Goal: Task Accomplishment & Management: Manage account settings

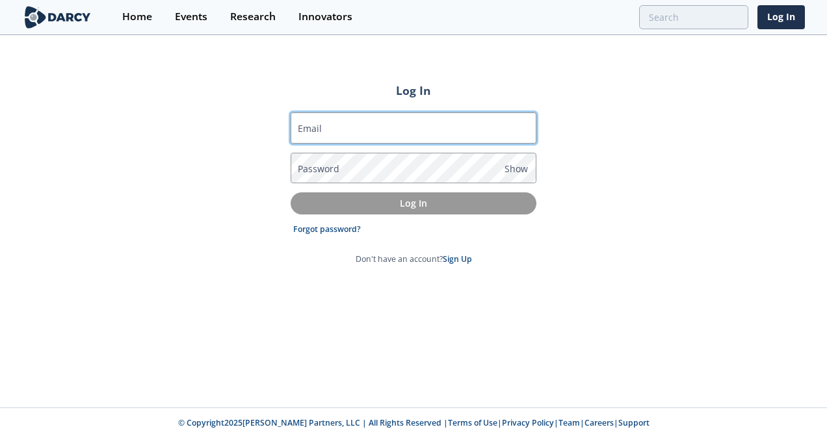
click at [360, 124] on input "Email" at bounding box center [414, 128] width 246 height 31
type input "[PERSON_NAME][EMAIL_ADDRESS][PERSON_NAME][DOMAIN_NAME]"
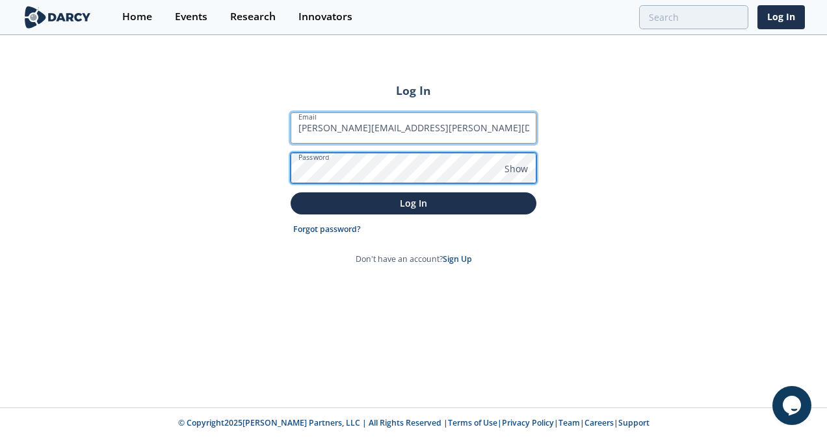
click at [291, 193] on button "Log In" at bounding box center [414, 203] width 246 height 21
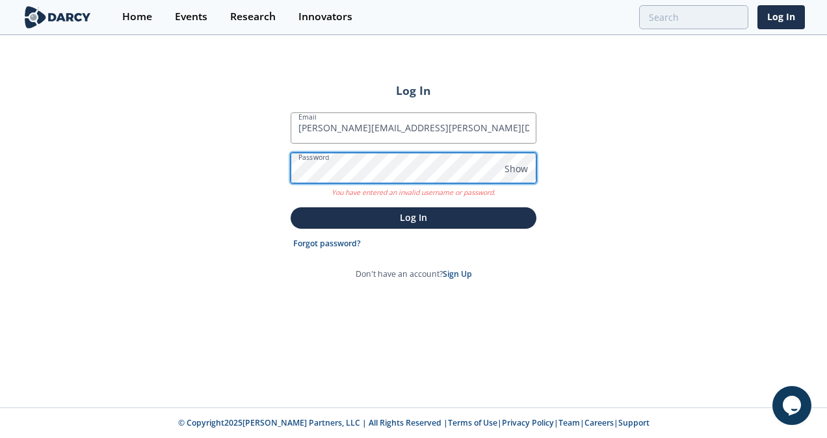
click at [253, 174] on div "Log In Email [PERSON_NAME][EMAIL_ADDRESS][PERSON_NAME][DOMAIN_NAME] Password Sh…" at bounding box center [413, 221] width 827 height 371
click at [291, 207] on button "Log In" at bounding box center [414, 217] width 246 height 21
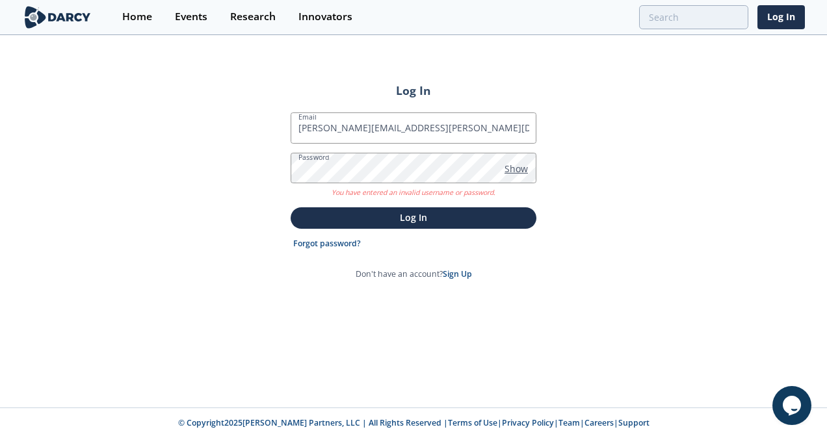
click at [514, 170] on span "Show" at bounding box center [516, 169] width 23 height 14
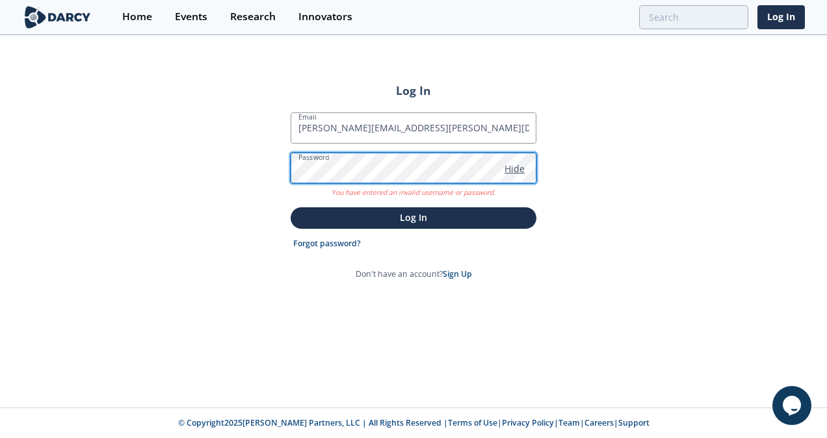
click at [291, 207] on button "Log In" at bounding box center [414, 217] width 246 height 21
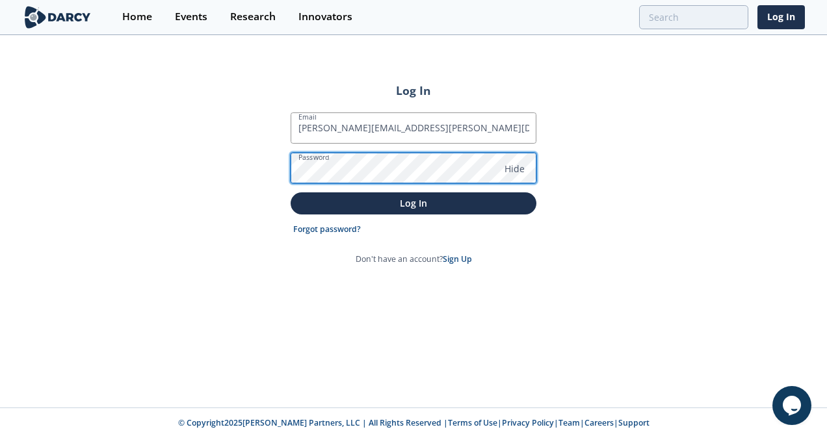
click at [252, 165] on div "Log In Email [PERSON_NAME][EMAIL_ADDRESS][PERSON_NAME][DOMAIN_NAME] Password Hi…" at bounding box center [413, 221] width 827 height 371
click at [291, 193] on button "Log In" at bounding box center [414, 203] width 246 height 21
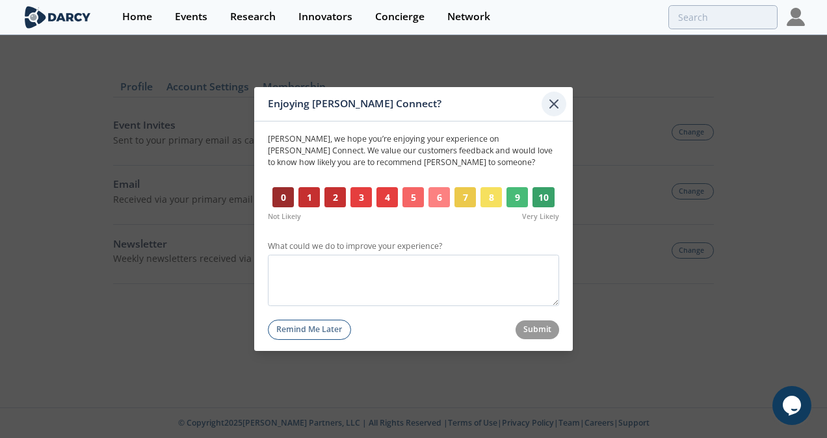
click at [545, 109] on div at bounding box center [554, 104] width 25 height 25
click at [554, 109] on icon at bounding box center [554, 104] width 16 height 16
click at [554, 106] on icon at bounding box center [554, 104] width 16 height 16
click at [293, 343] on div "Enjoying [PERSON_NAME] Connect? [PERSON_NAME] , we hope you’re enjoying your ex…" at bounding box center [413, 219] width 319 height 264
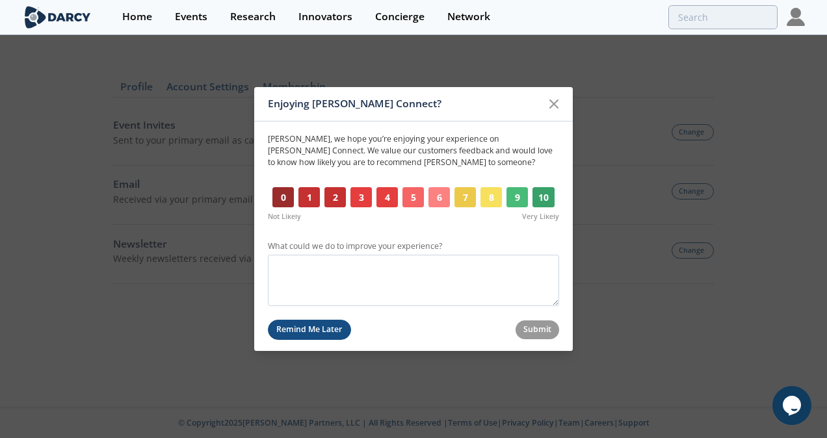
click at [300, 336] on button "Remind Me Later" at bounding box center [309, 330] width 83 height 20
click at [611, 76] on div "Enjoying [PERSON_NAME] Connect? [PERSON_NAME] , we hope you’re enjoying your ex…" at bounding box center [413, 219] width 827 height 438
click at [552, 105] on icon at bounding box center [554, 104] width 8 height 8
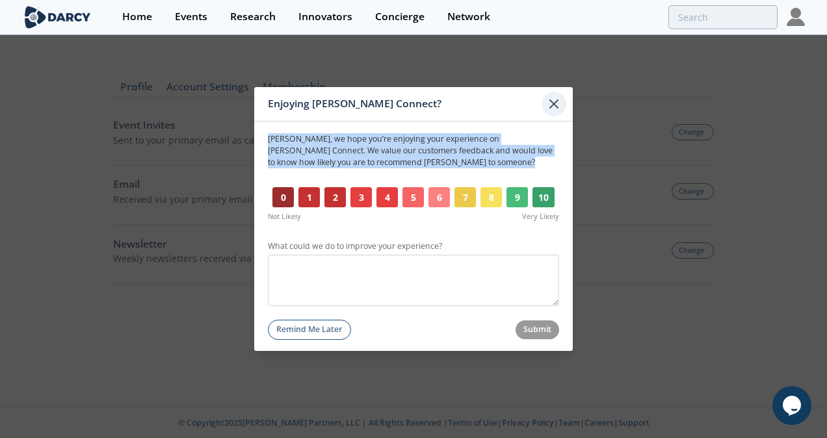
click at [552, 105] on icon at bounding box center [554, 104] width 16 height 16
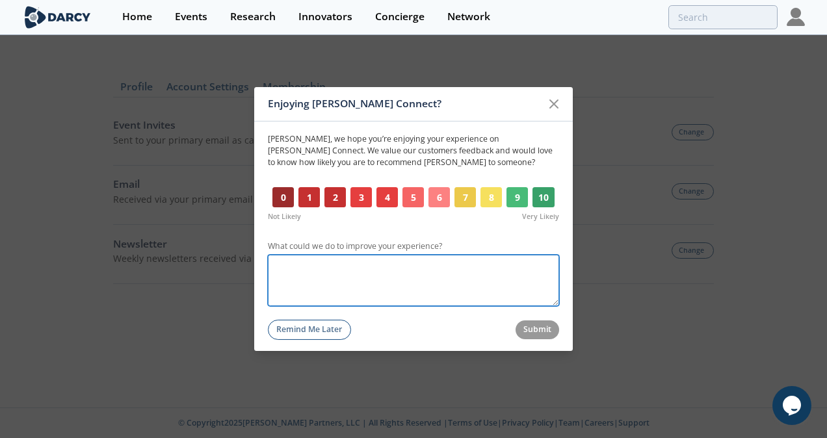
click at [464, 284] on textarea "What could we do to improve your experience?" at bounding box center [413, 280] width 291 height 51
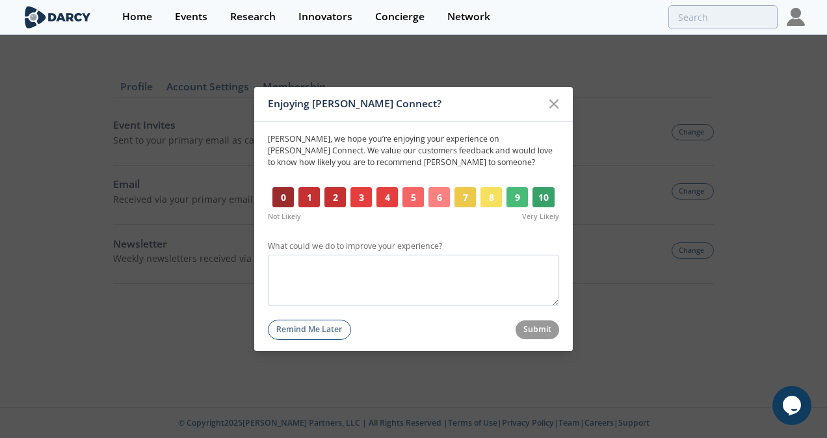
click at [427, 207] on div "0 1 2 3 4 5 6 7 8 9 10" at bounding box center [413, 197] width 291 height 21
click at [280, 196] on button "0" at bounding box center [283, 197] width 21 height 21
click at [281, 202] on button "0" at bounding box center [283, 197] width 21 height 21
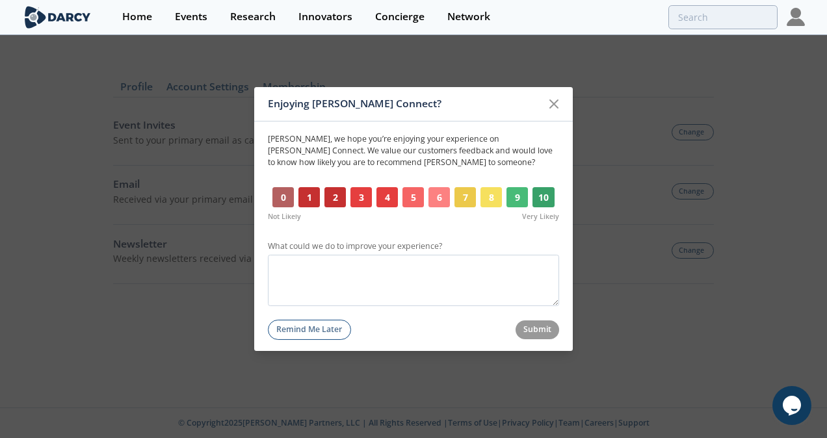
click at [281, 202] on button "0" at bounding box center [283, 197] width 21 height 21
click at [2, 273] on div "Enjoying [PERSON_NAME] Connect? [PERSON_NAME] , we hope you’re enjoying your ex…" at bounding box center [413, 219] width 827 height 438
click at [326, 336] on button "Remind Me Later" at bounding box center [309, 330] width 83 height 20
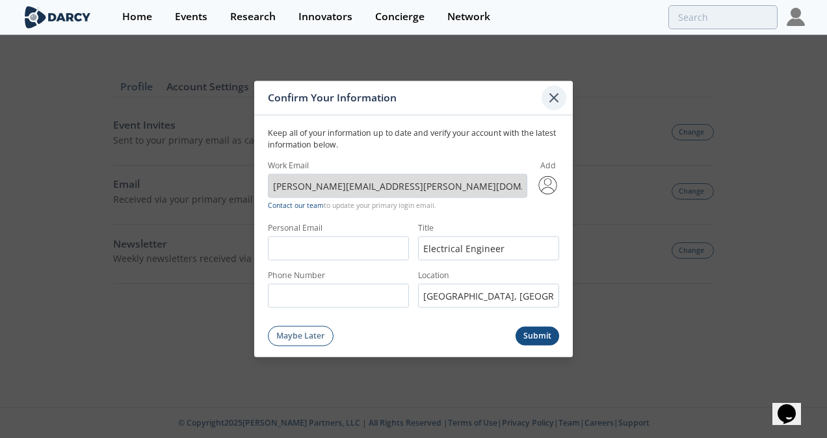
click at [555, 89] on div at bounding box center [554, 98] width 25 height 25
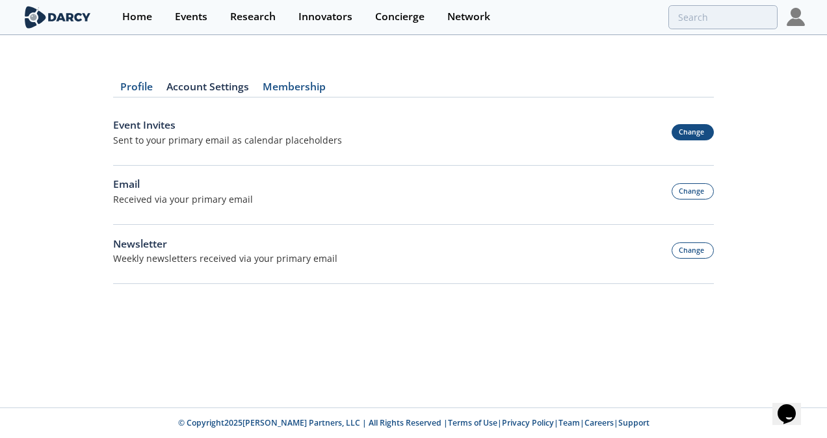
click at [703, 129] on button "Change" at bounding box center [693, 132] width 43 height 16
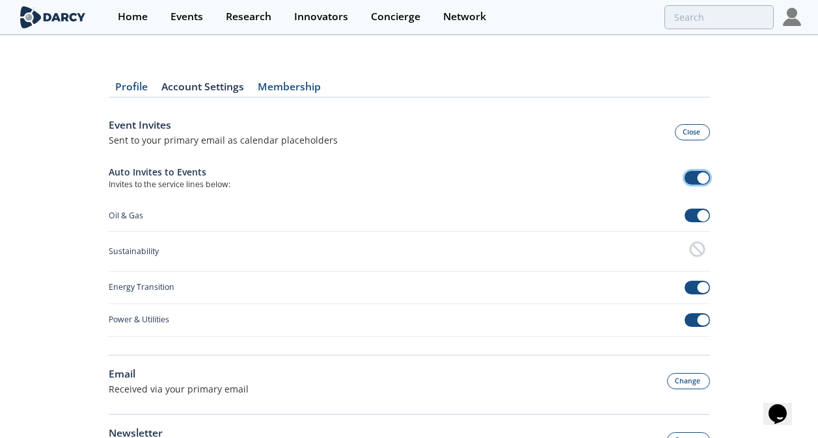
click at [699, 180] on span at bounding box center [703, 178] width 12 height 12
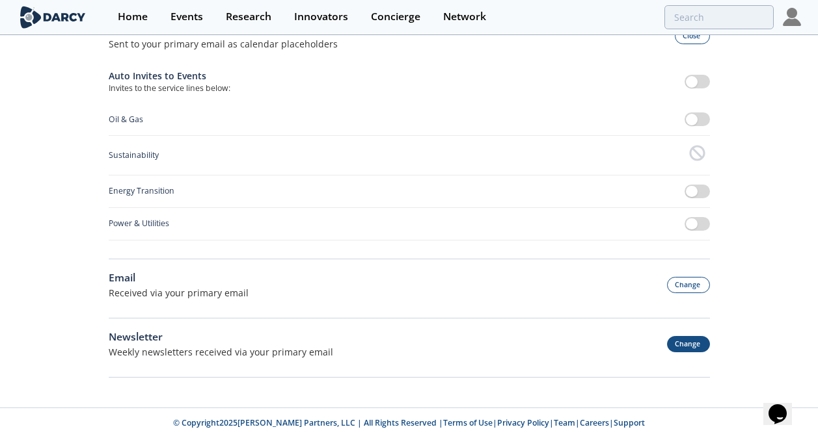
click at [684, 349] on button "Change" at bounding box center [688, 344] width 43 height 16
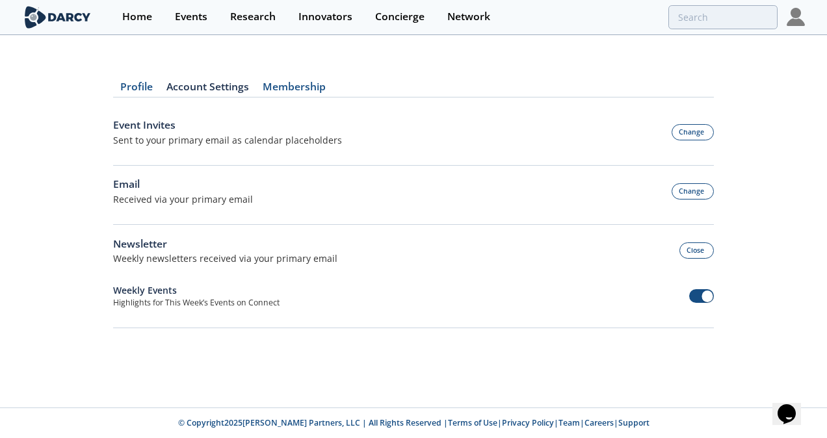
click at [224, 83] on link "Account Settings" at bounding box center [207, 90] width 96 height 16
click at [215, 81] on div "Profile Account Settings Membership Event Invites Sent to your primary email as…" at bounding box center [413, 197] width 601 height 285
click at [696, 127] on button "Change" at bounding box center [693, 132] width 43 height 16
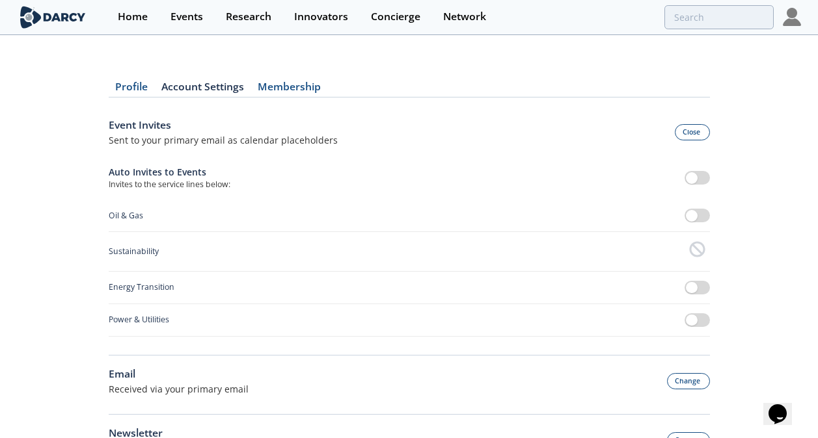
click at [301, 85] on link "Membership" at bounding box center [289, 90] width 77 height 16
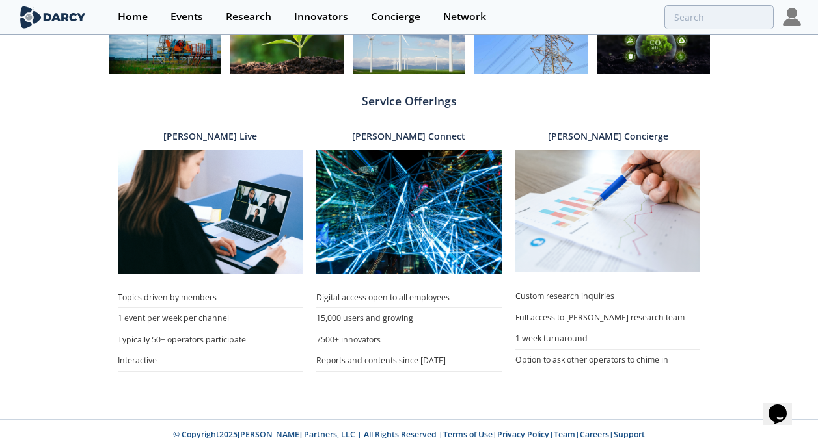
scroll to position [536, 0]
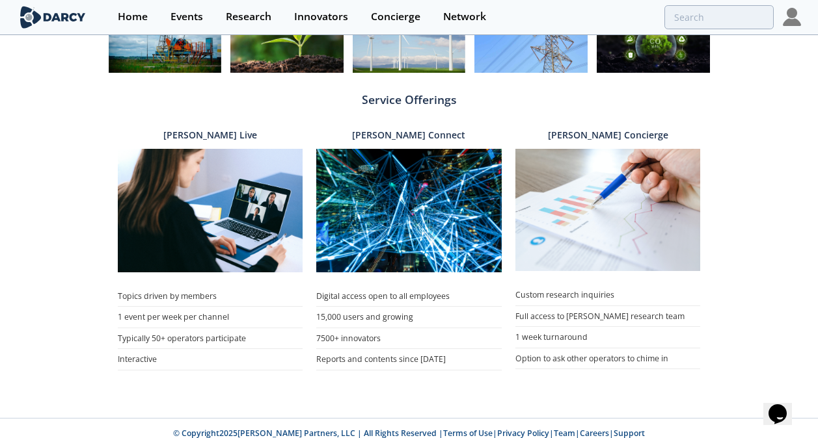
click at [375, 297] on li "Digital access open to all employees" at bounding box center [408, 296] width 185 height 21
click at [434, 147] on div "Darcy Connect" at bounding box center [408, 135] width 185 height 27
click at [415, 134] on p "Darcy Connect" at bounding box center [408, 135] width 113 height 12
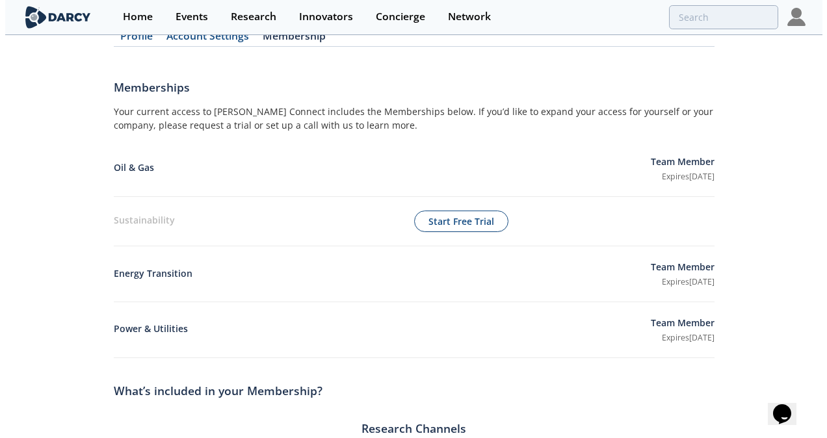
scroll to position [0, 0]
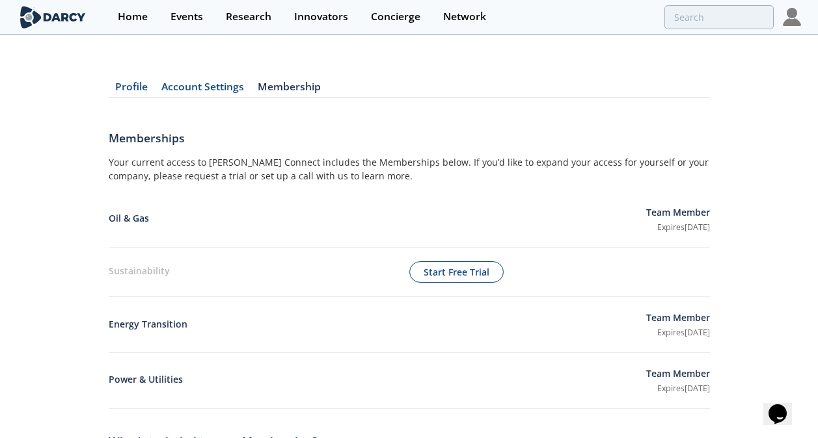
click at [137, 83] on link "Profile" at bounding box center [132, 90] width 46 height 16
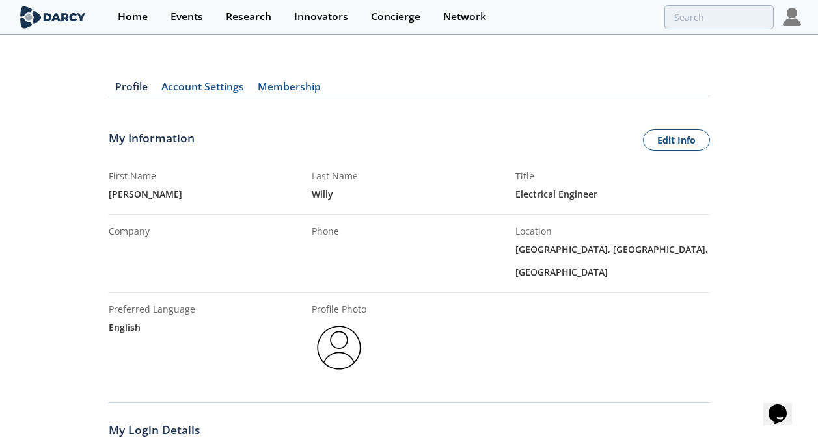
click at [788, 28] on div at bounding box center [791, 17] width 18 height 34
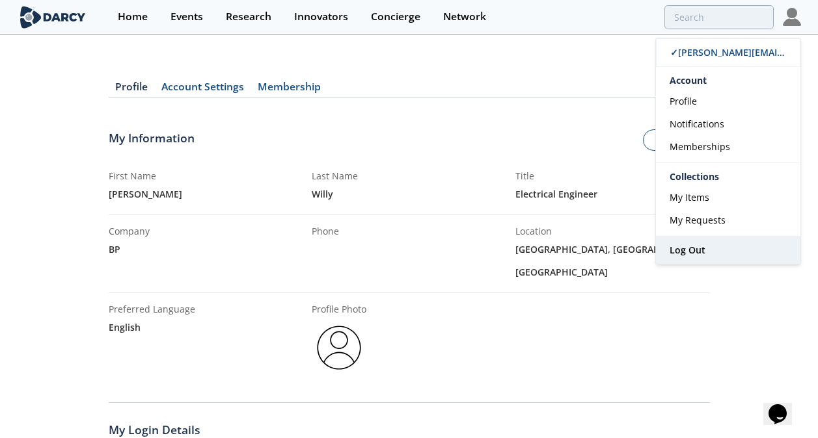
click at [695, 252] on span "Log Out" at bounding box center [687, 250] width 36 height 12
